Goal: Information Seeking & Learning: Learn about a topic

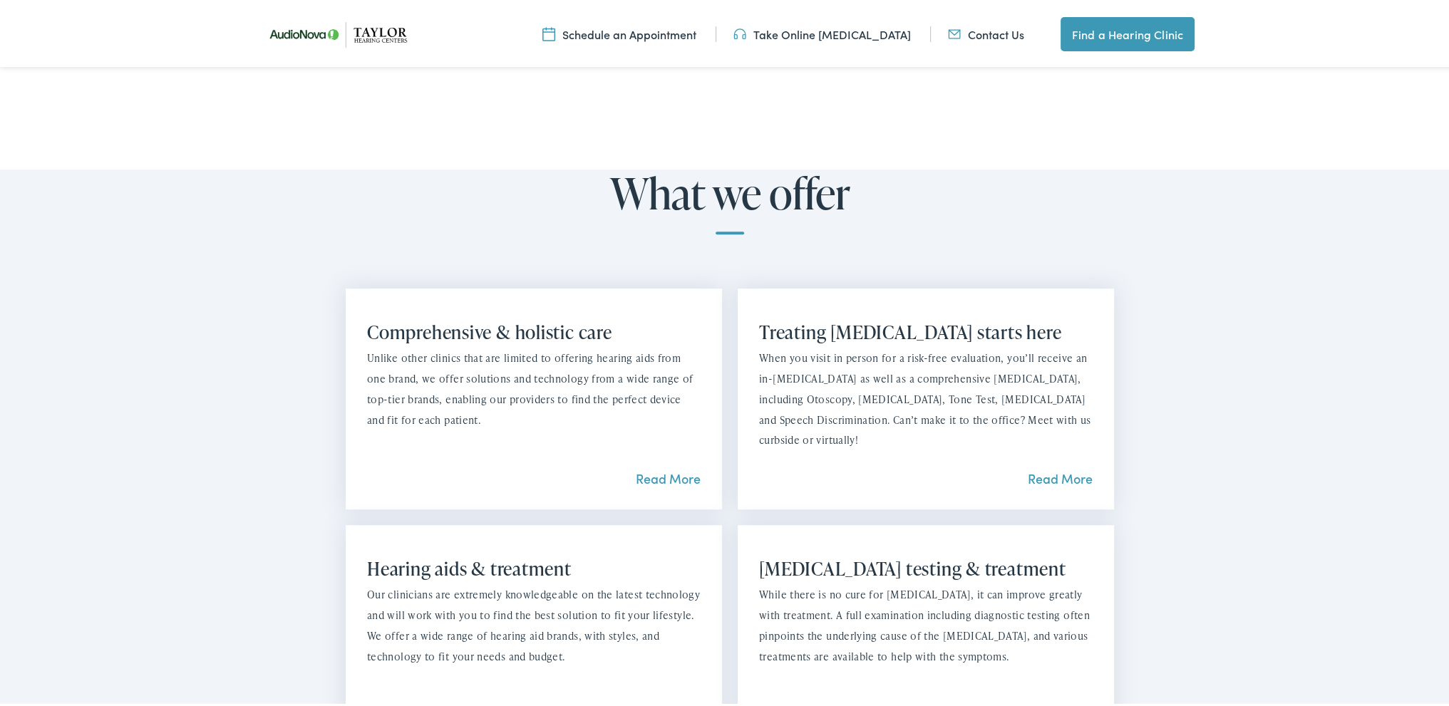
scroll to position [1140, 0]
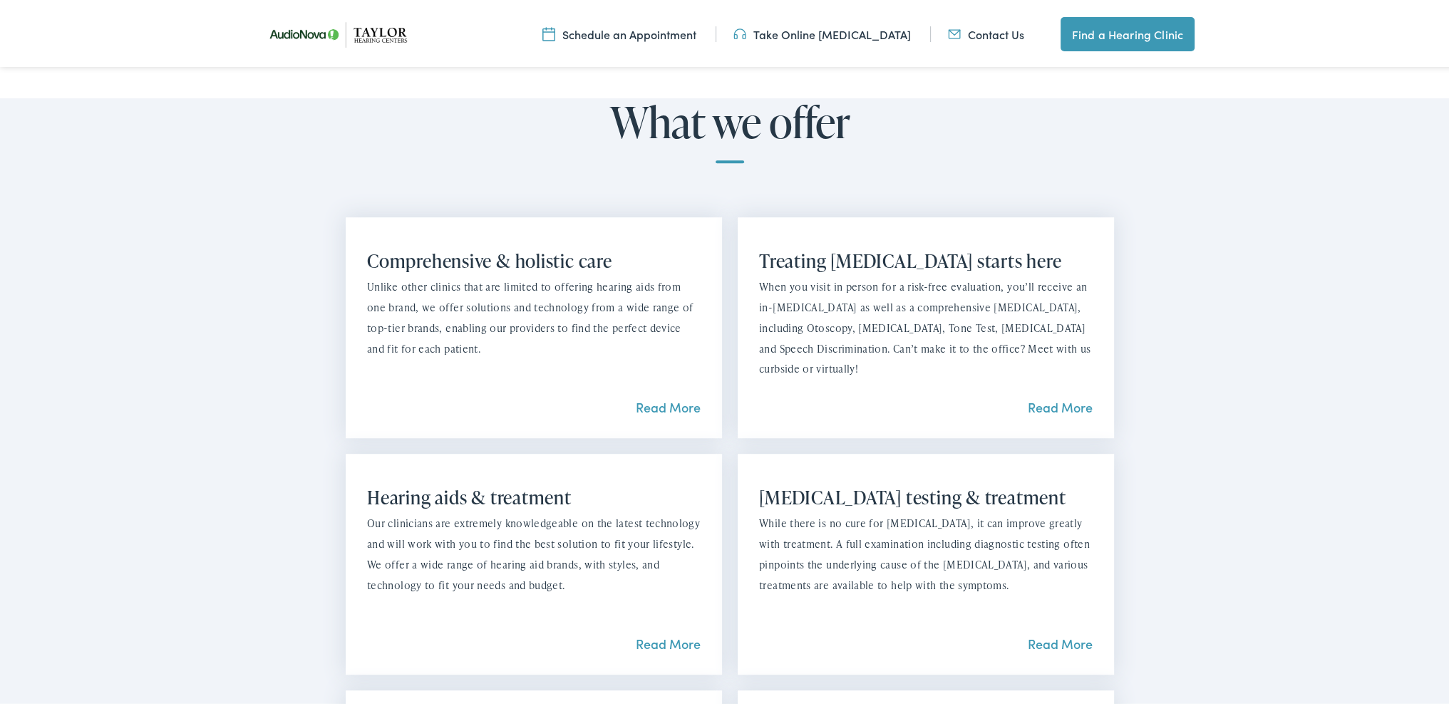
click at [669, 632] on link "Read More" at bounding box center [668, 641] width 65 height 18
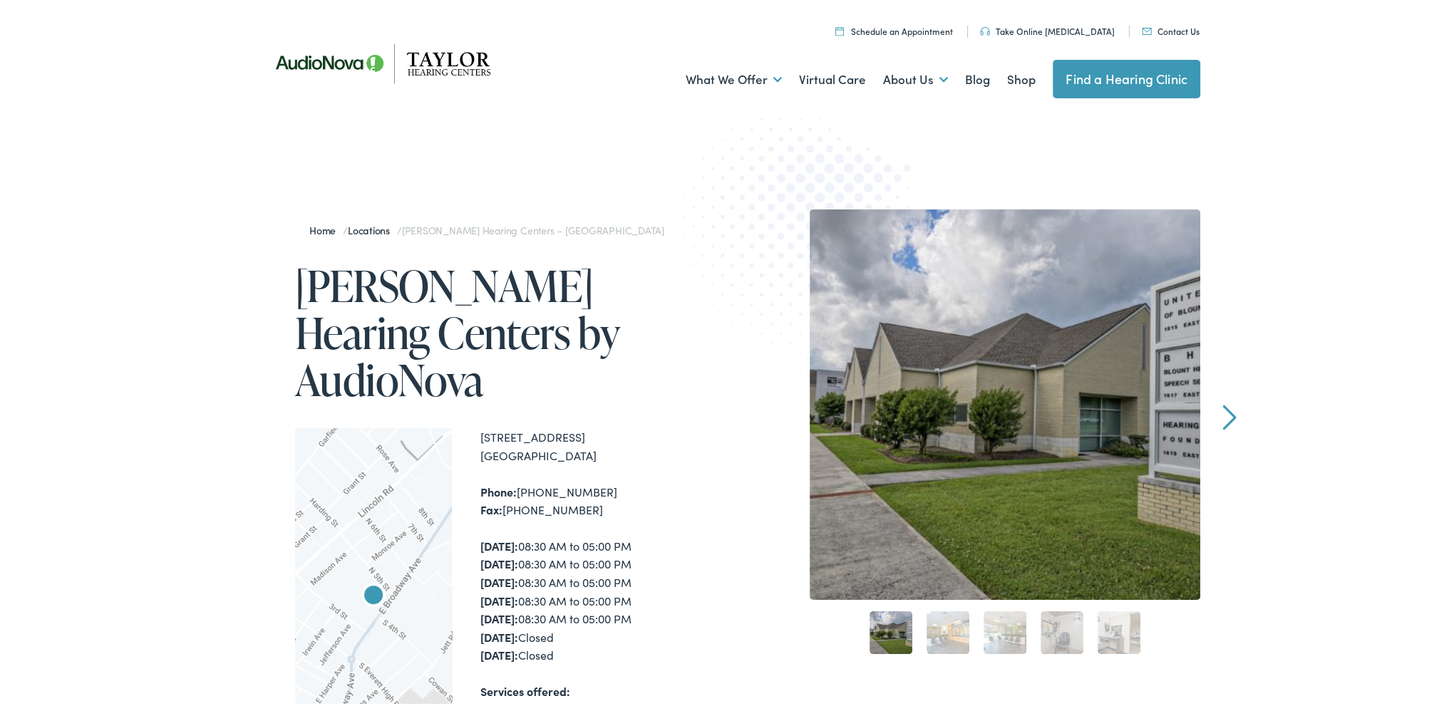
scroll to position [71, 0]
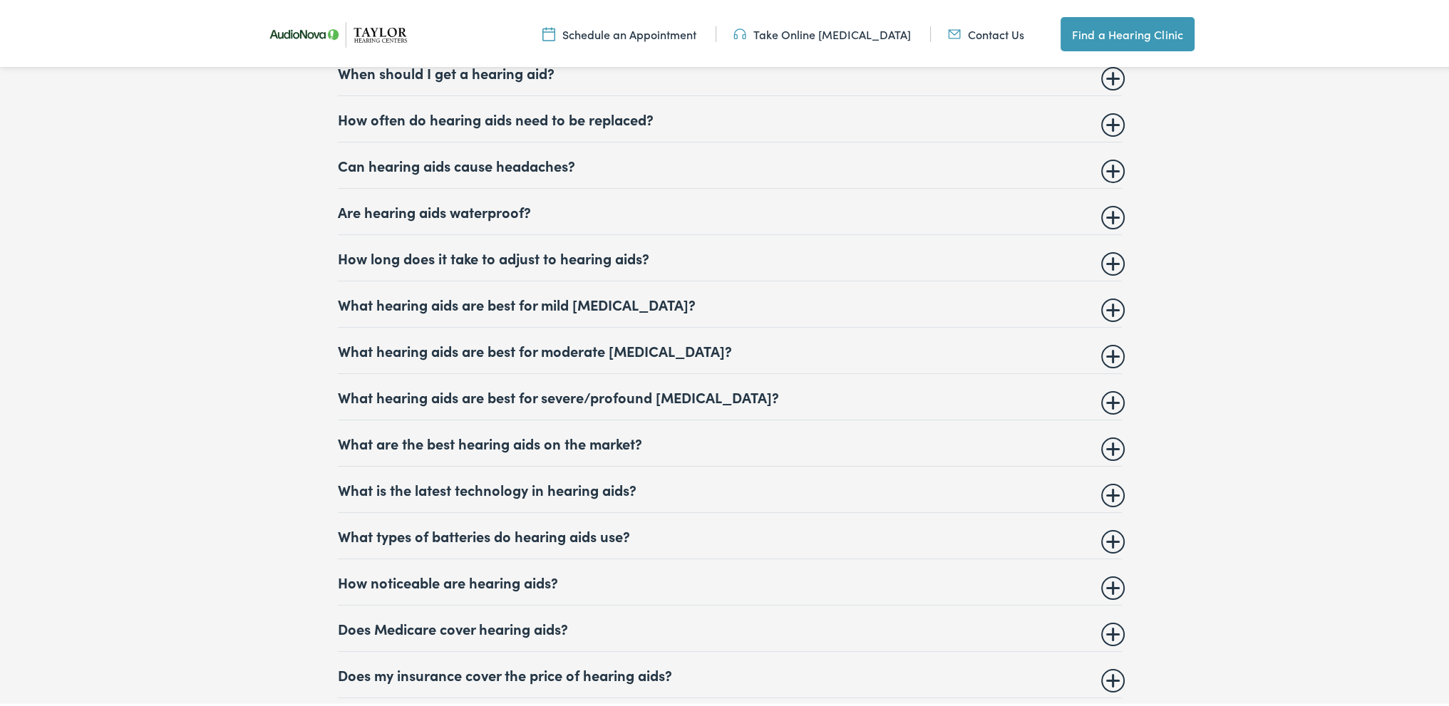
scroll to position [6129, 0]
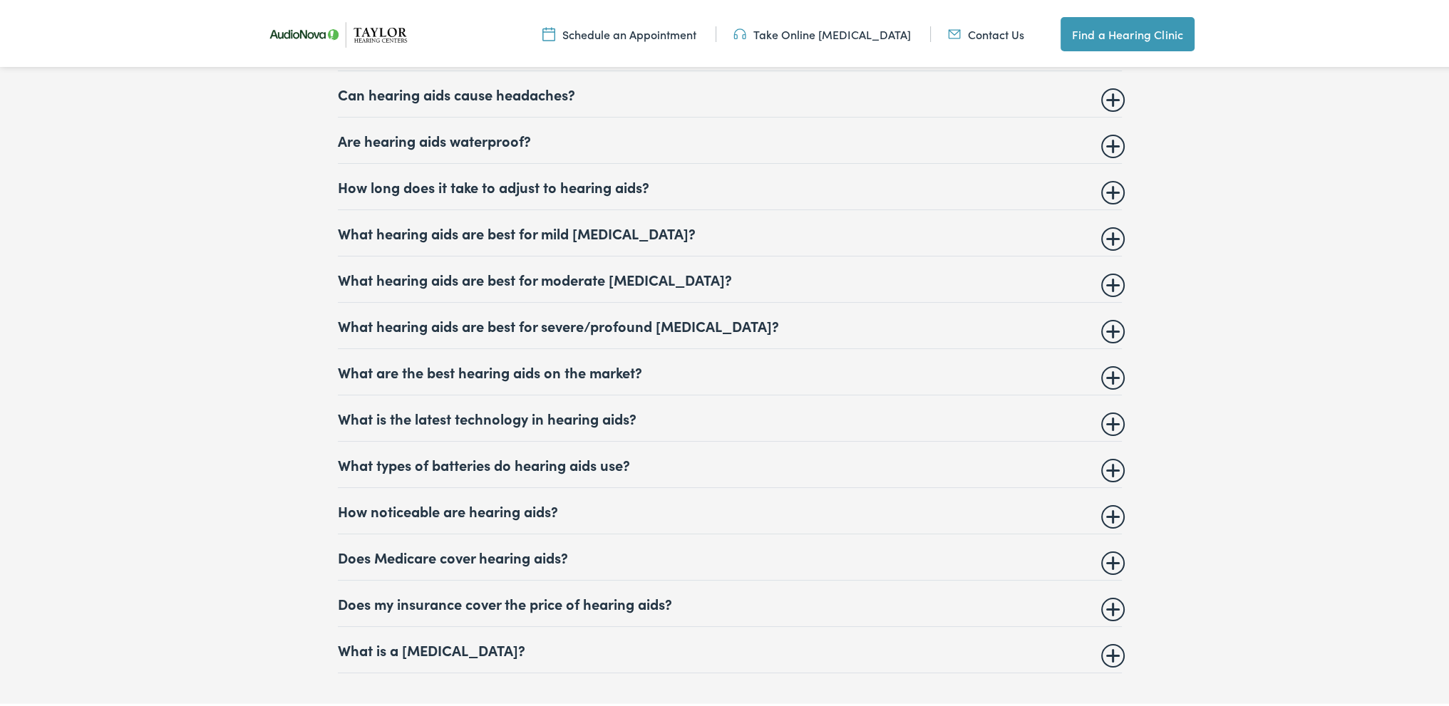
click at [1109, 595] on summary "Does my insurance cover the price of hearing aids?" at bounding box center [730, 600] width 784 height 17
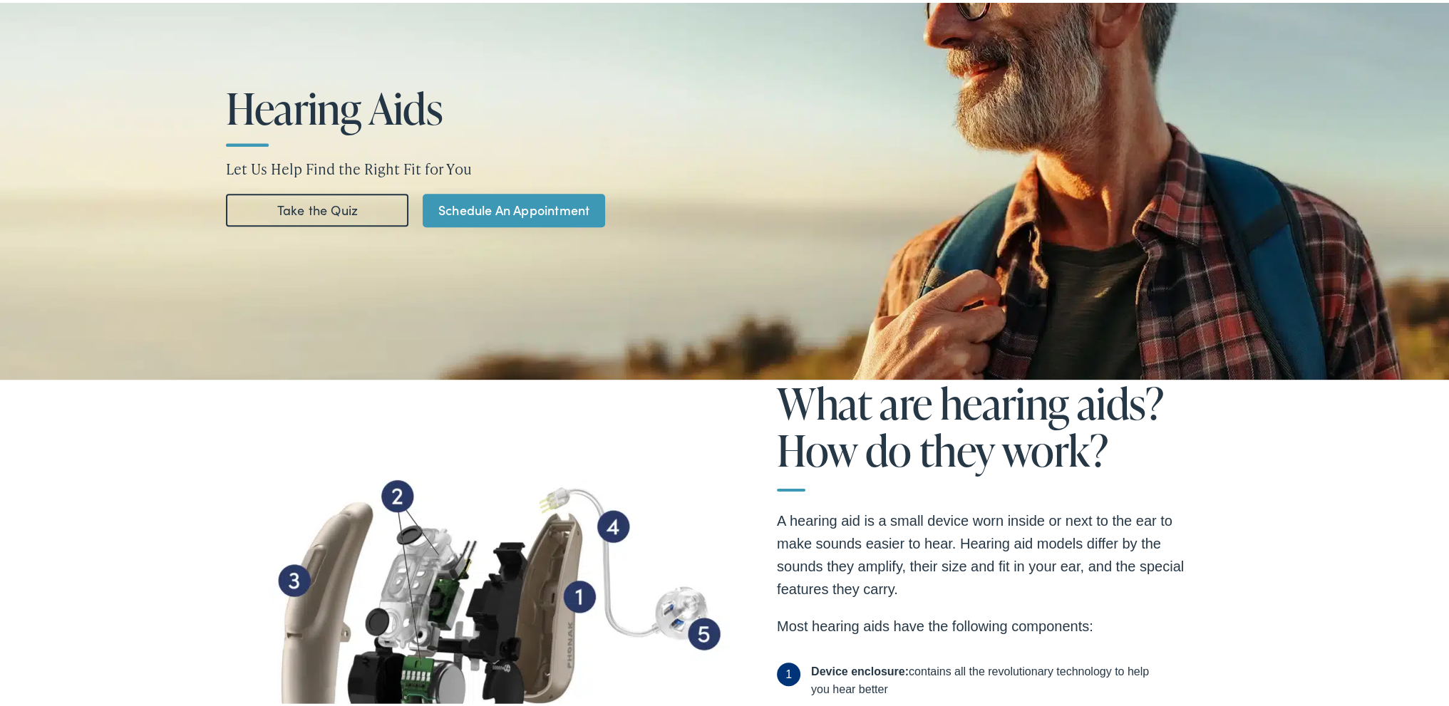
scroll to position [0, 0]
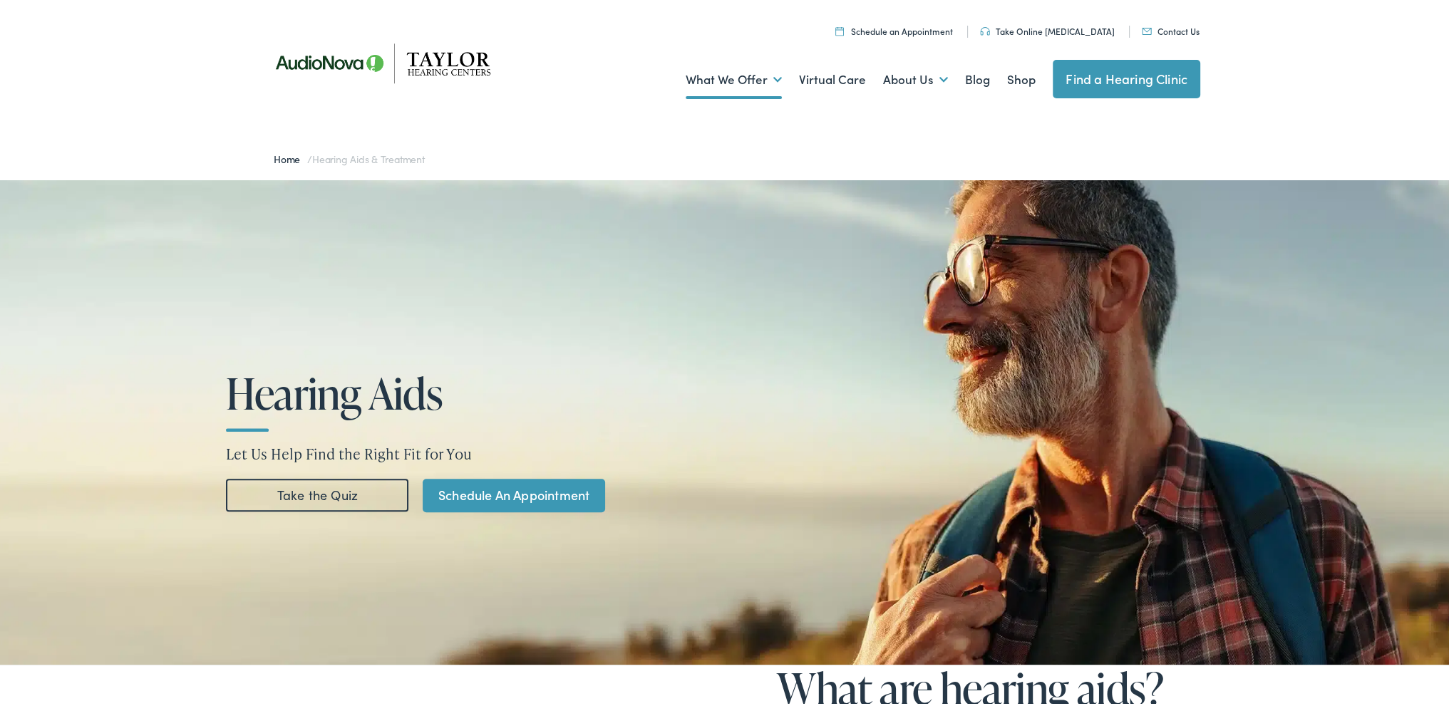
click at [1161, 28] on link "Contact Us" at bounding box center [1171, 28] width 58 height 12
